Goal: Book appointment/travel/reservation

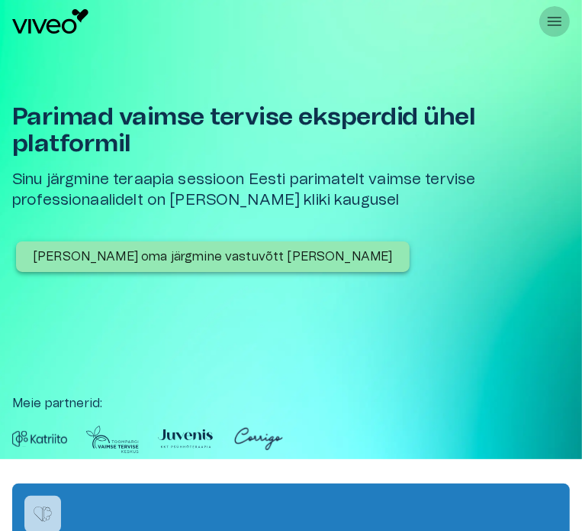
click at [558, 19] on icon "Rippmenüü nähtavus" at bounding box center [555, 21] width 18 height 18
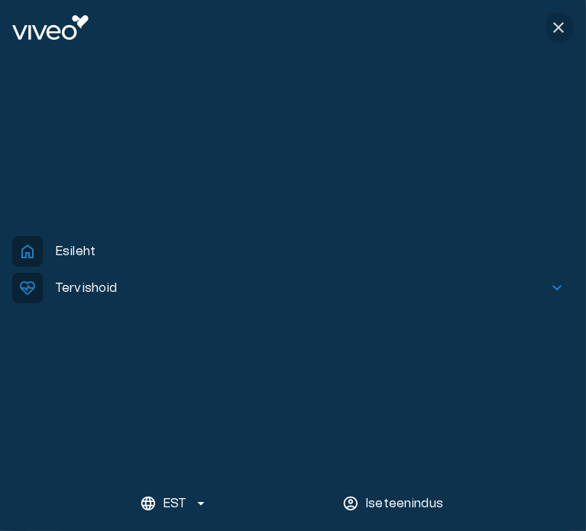
click at [563, 24] on span "close" at bounding box center [558, 27] width 18 height 18
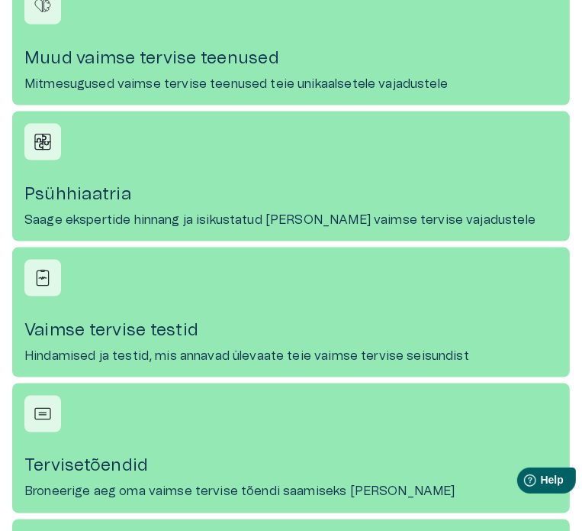
scroll to position [977, 0]
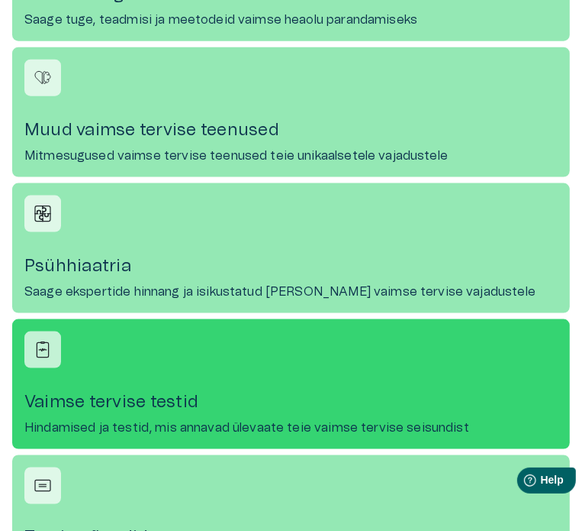
click at [97, 368] on link "[PERSON_NAME] tervise testid Hindamised ja testid, mis annavad ülevaate teie va…" at bounding box center [291, 384] width 558 height 130
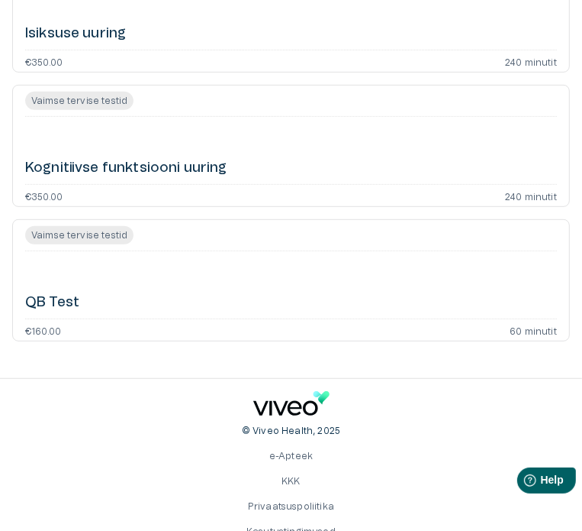
scroll to position [305, 0]
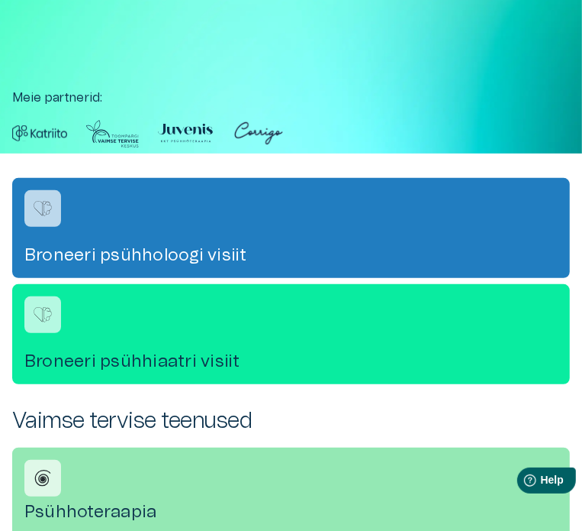
scroll to position [1069, 0]
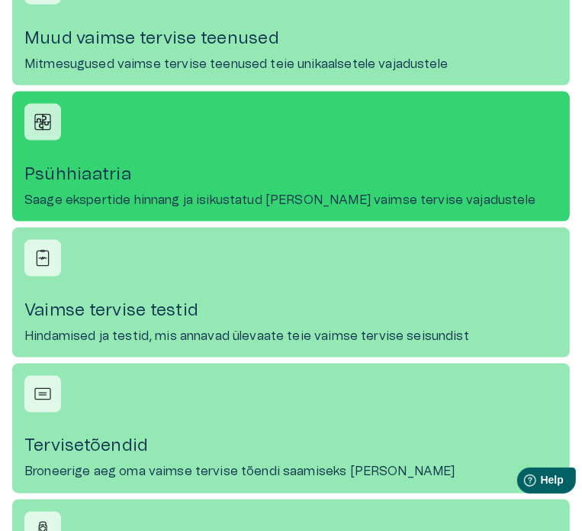
click at [198, 155] on link "Psühhiaatria Saage ekspertide hinnang ja isikustatud [PERSON_NAME] vaimse tervi…" at bounding box center [291, 157] width 558 height 130
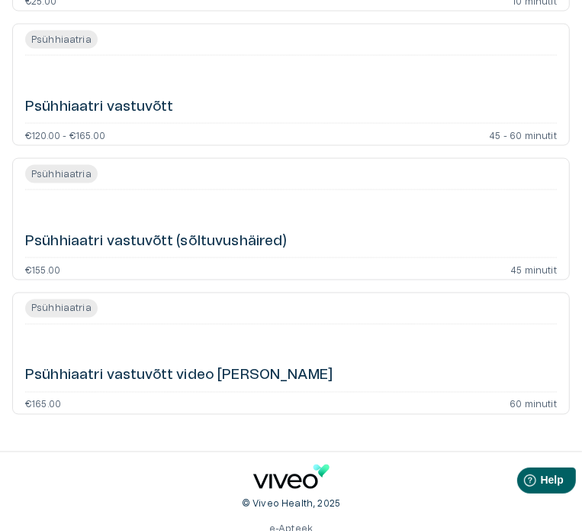
scroll to position [1221, 0]
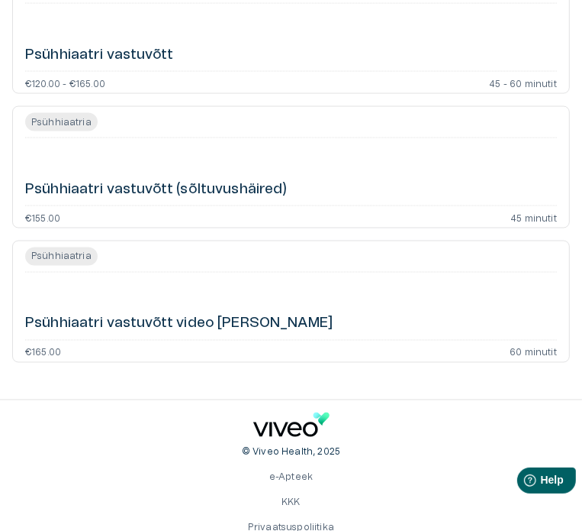
scroll to position [1160, 0]
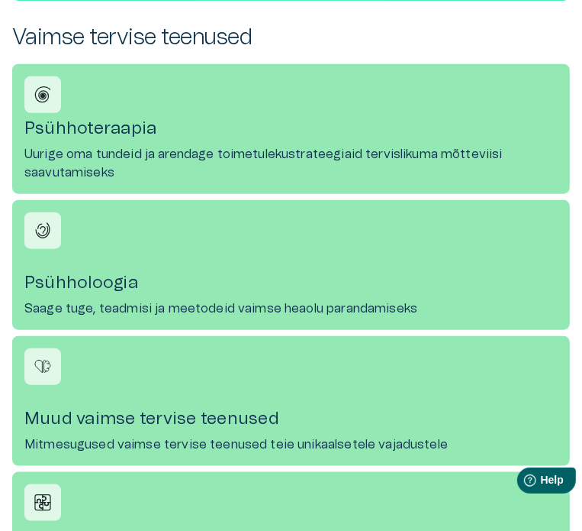
scroll to position [672, 0]
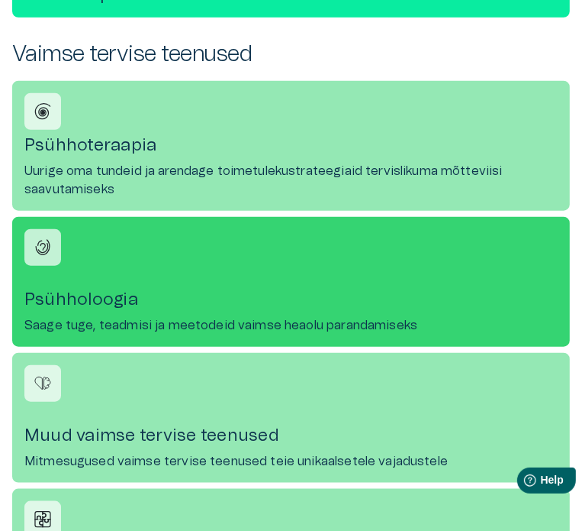
click at [107, 283] on link "Psühholoogia Saage tuge, teadmisi ja meetodeid vaimse heaolu parandamiseks" at bounding box center [291, 282] width 558 height 130
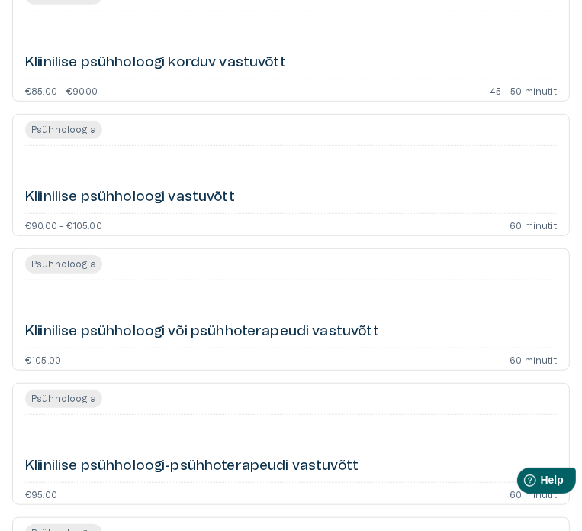
scroll to position [489, 0]
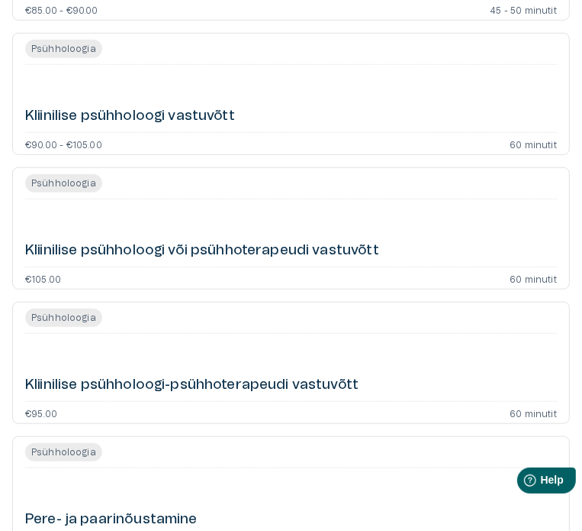
click at [116, 102] on div "Kliinilise psühholoogi vastuvõtt" at bounding box center [291, 98] width 532 height 55
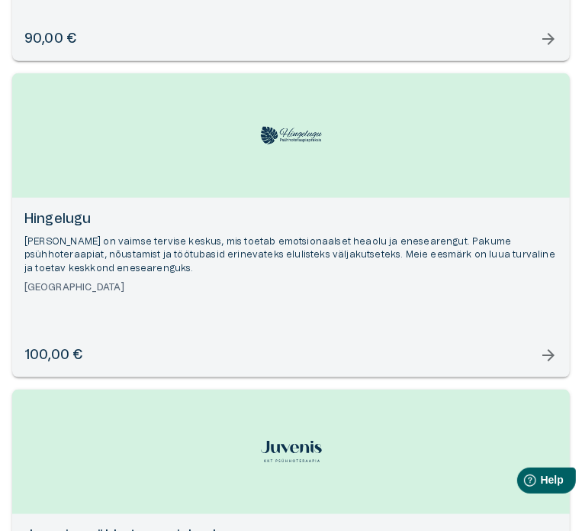
scroll to position [611, 0]
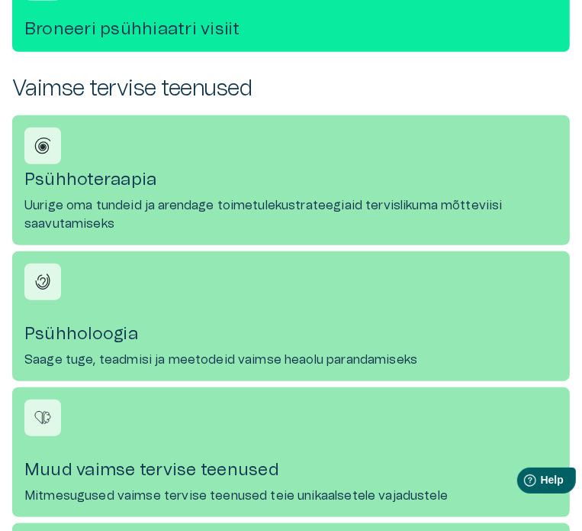
scroll to position [763, 0]
